Goal: Navigation & Orientation: Find specific page/section

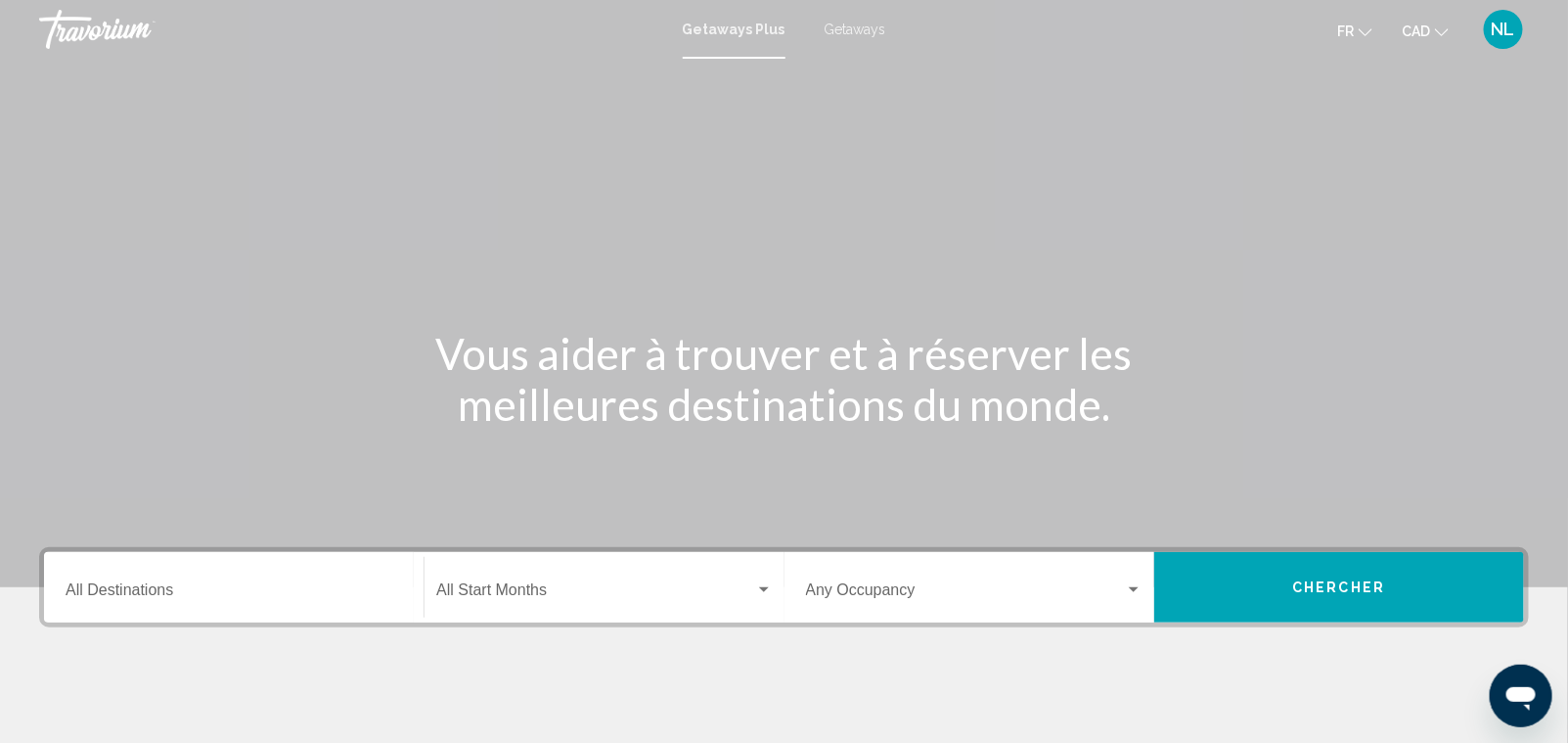
click at [886, 37] on div "fr English Español Français Italiano Português русский CAD USD ($) MXN (Mex$) C…" at bounding box center [1218, 30] width 624 height 41
click at [824, 27] on span "Getaways" at bounding box center [855, 30] width 61 height 16
click at [886, 32] on button "fr English Español Français Italiano Português русский" at bounding box center [1355, 31] width 36 height 29
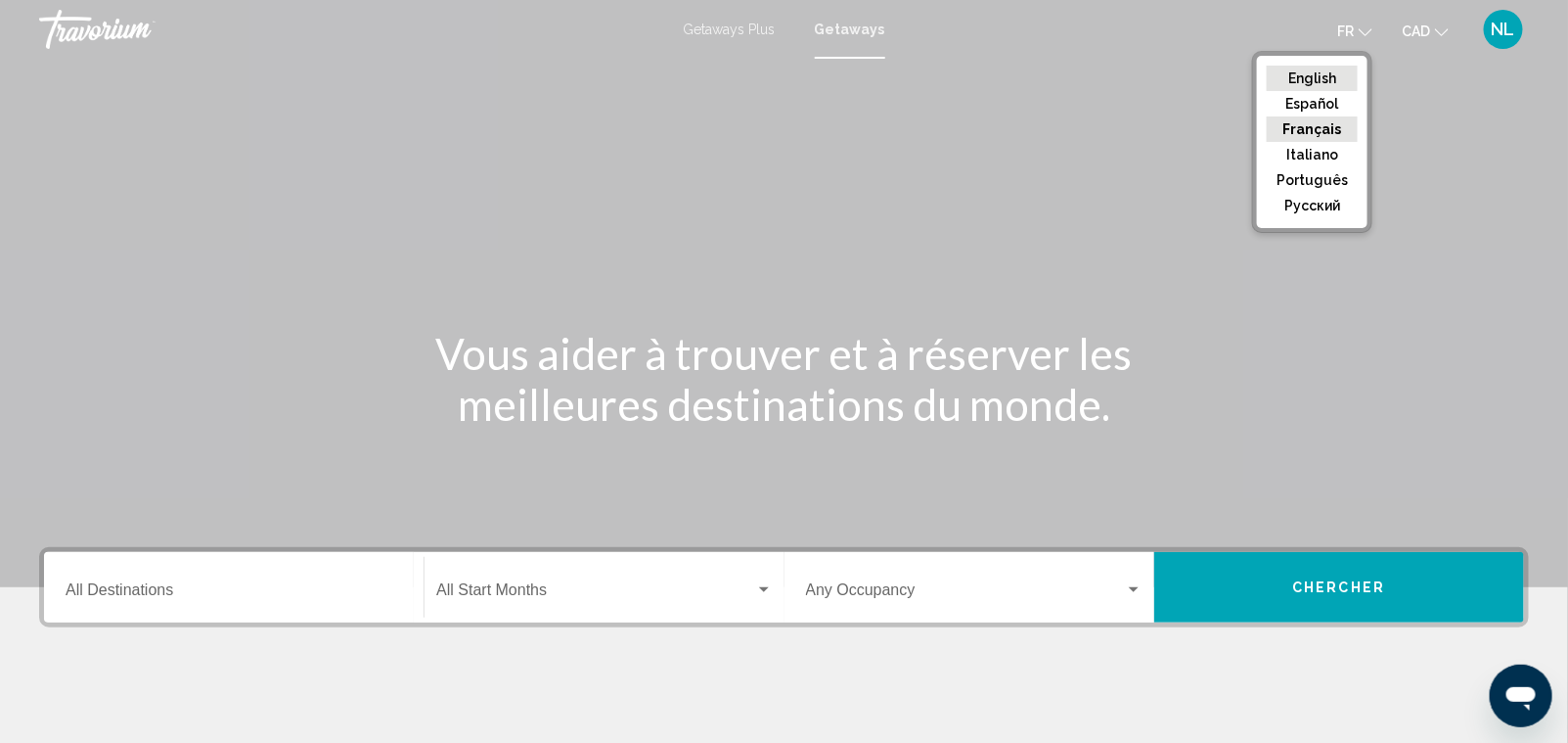
click at [886, 75] on button "English" at bounding box center [1312, 78] width 91 height 26
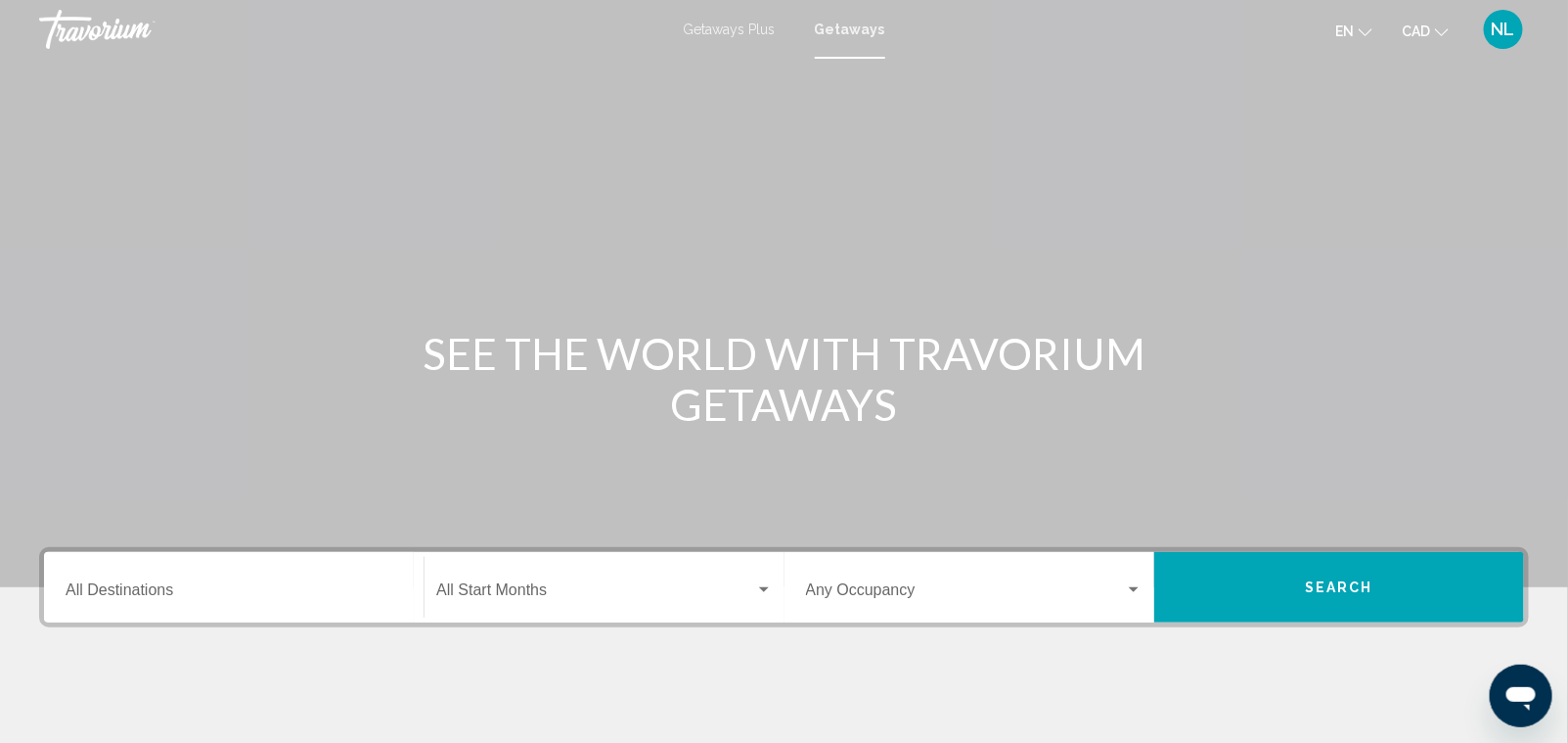
click at [886, 35] on div "NL" at bounding box center [1504, 30] width 39 height 40
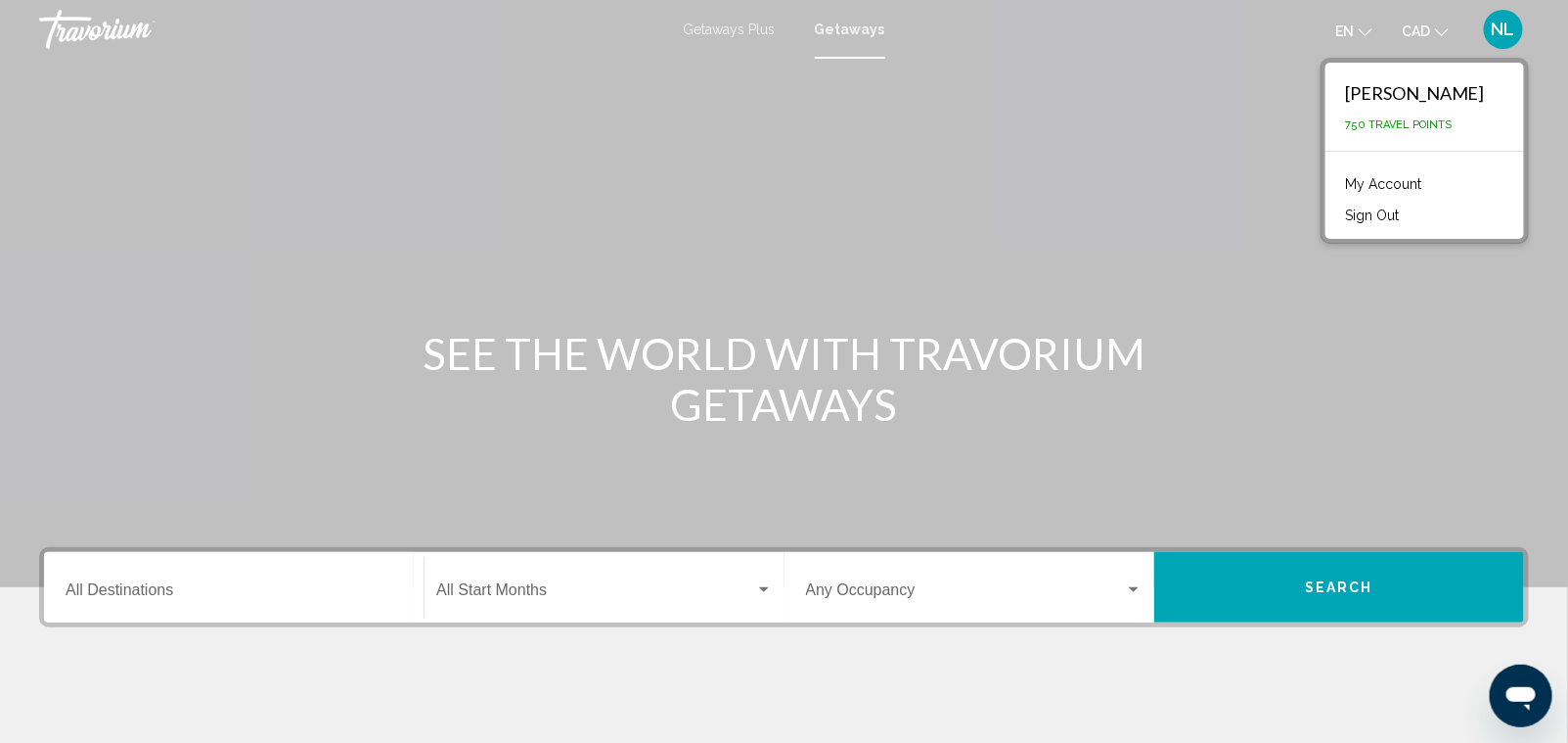
click at [886, 183] on link "My Account" at bounding box center [1382, 184] width 96 height 26
